Goal: Entertainment & Leisure: Consume media (video, audio)

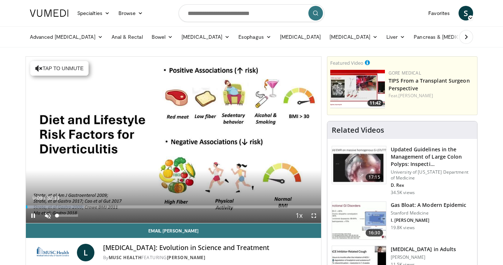
click at [50, 214] on span "Video Player" at bounding box center [47, 215] width 15 height 15
click at [315, 214] on span "Video Player" at bounding box center [314, 215] width 15 height 15
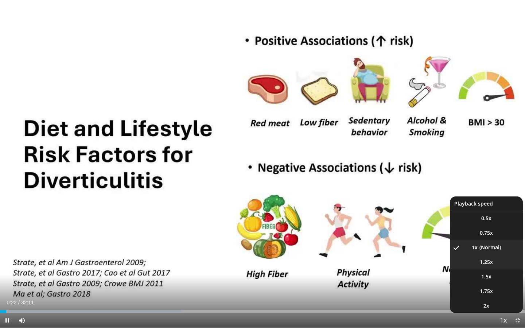
click at [488, 262] on video-js "**********" at bounding box center [262, 164] width 525 height 328
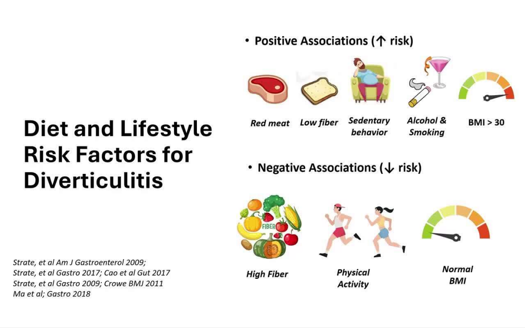
click at [16, 264] on div "10 seconds Tap to unmute" at bounding box center [262, 164] width 525 height 328
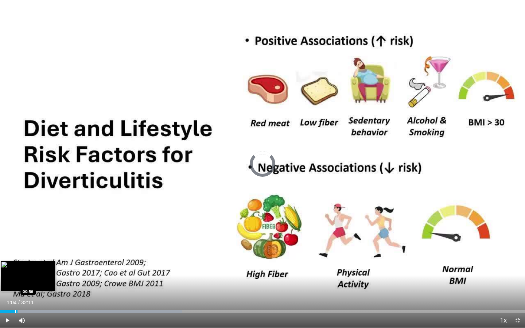
click at [16, 264] on div "Progress Bar" at bounding box center [15, 311] width 1 height 3
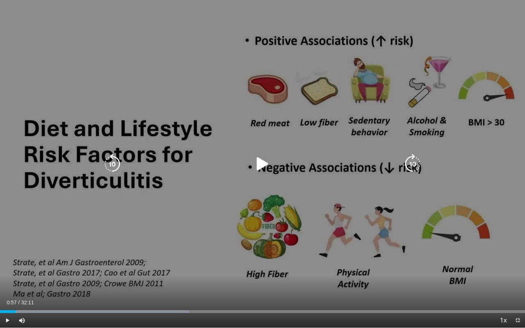
click at [266, 168] on icon "Video Player" at bounding box center [262, 164] width 20 height 20
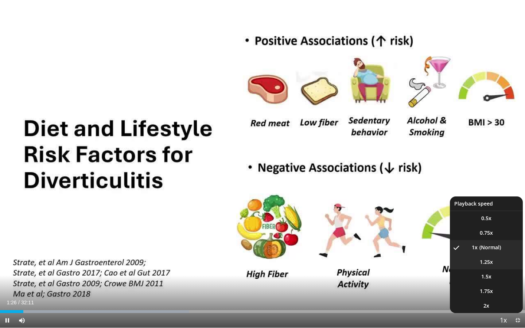
click at [484, 263] on span "1.25x" at bounding box center [486, 262] width 13 height 7
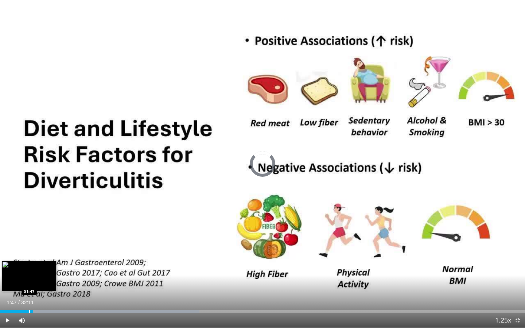
click at [29, 264] on div "Progress Bar" at bounding box center [29, 311] width 1 height 3
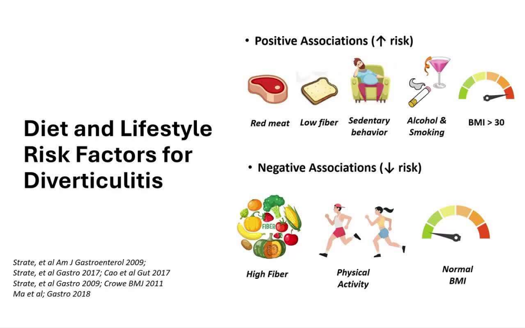
click at [26, 264] on div "10 seconds Tap to unmute" at bounding box center [262, 164] width 525 height 328
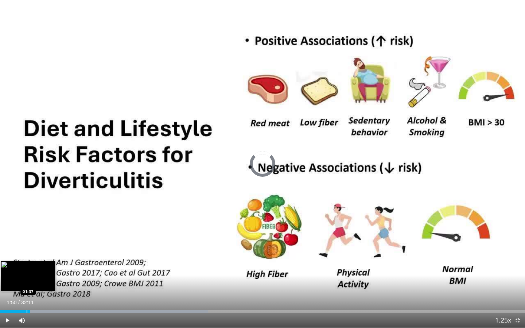
click at [27, 264] on div "Progress Bar" at bounding box center [27, 311] width 1 height 3
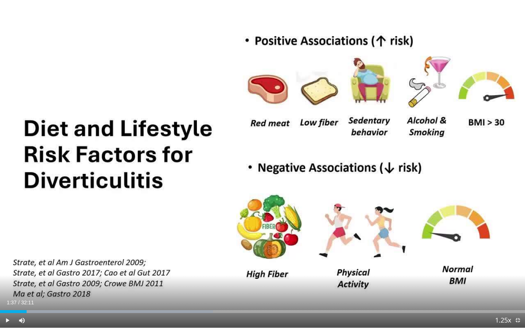
click at [7, 264] on span "Video Player" at bounding box center [7, 320] width 15 height 15
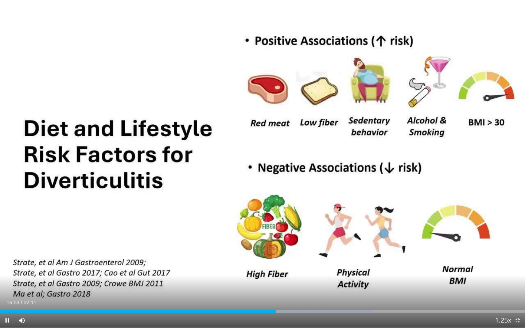
click at [7, 264] on span "Video Player" at bounding box center [7, 320] width 15 height 15
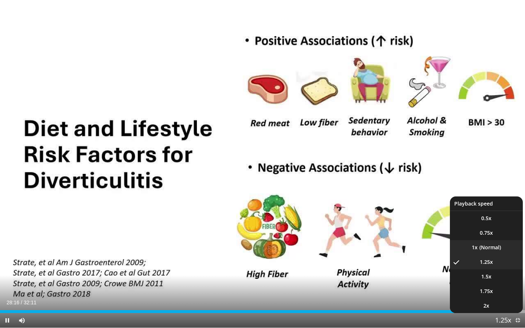
click at [490, 246] on li "1x" at bounding box center [486, 247] width 73 height 15
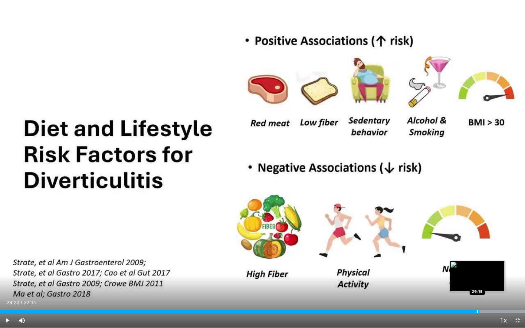
click at [478, 264] on div "Progress Bar" at bounding box center [478, 311] width 1 height 3
click at [475, 264] on div "Progress Bar" at bounding box center [475, 311] width 1 height 3
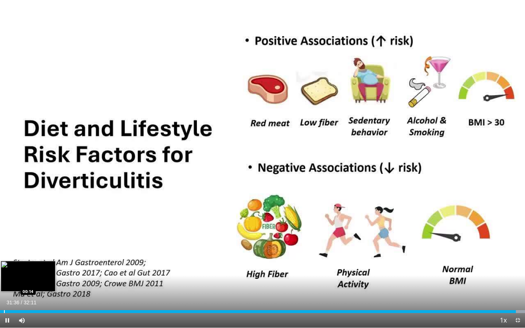
click at [4, 264] on video-js "**********" at bounding box center [262, 164] width 525 height 328
click at [4, 264] on div "Progress Bar" at bounding box center [4, 311] width 1 height 3
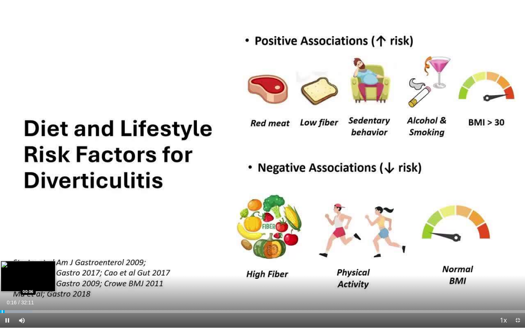
click at [2, 264] on div "Progress Bar" at bounding box center [2, 311] width 1 height 3
click at [0, 264] on div "Progress Bar" at bounding box center [0, 311] width 1 height 3
click at [503, 264] on span "Video Player" at bounding box center [518, 320] width 15 height 15
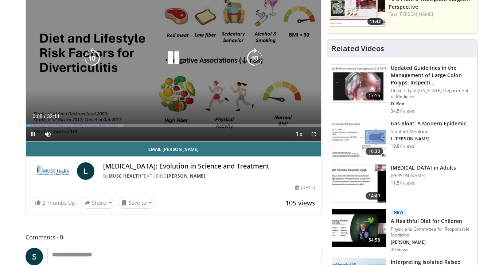
scroll to position [82, 0]
